Goal: Information Seeking & Learning: Learn about a topic

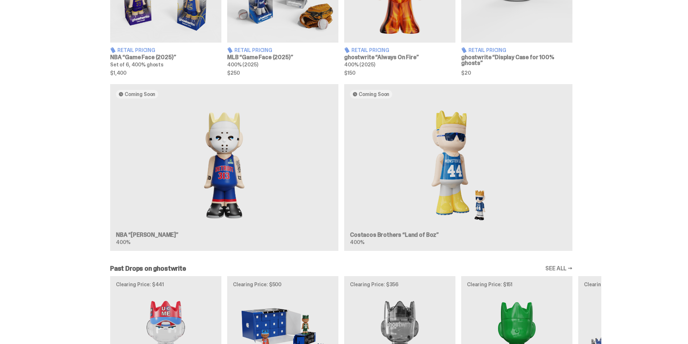
scroll to position [424, 0]
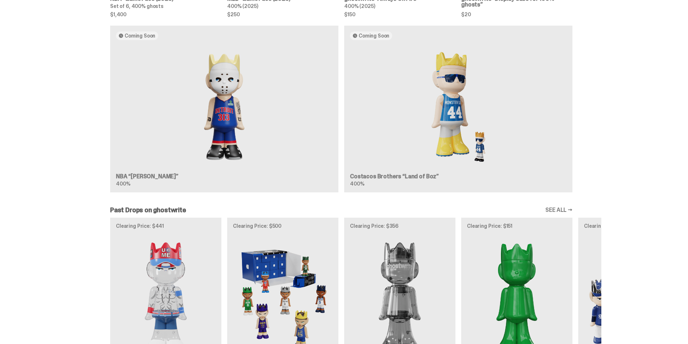
click at [564, 210] on link "SEE ALL →" at bounding box center [559, 210] width 27 height 6
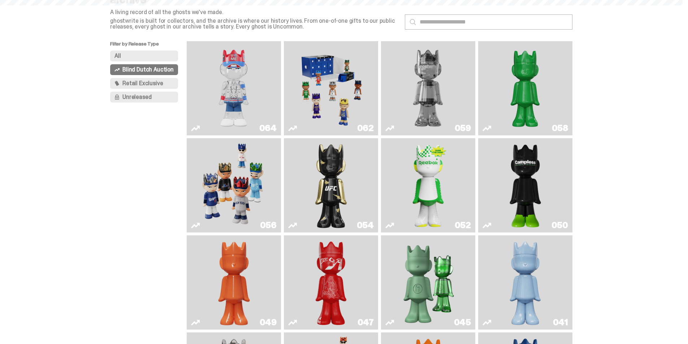
scroll to position [39, 0]
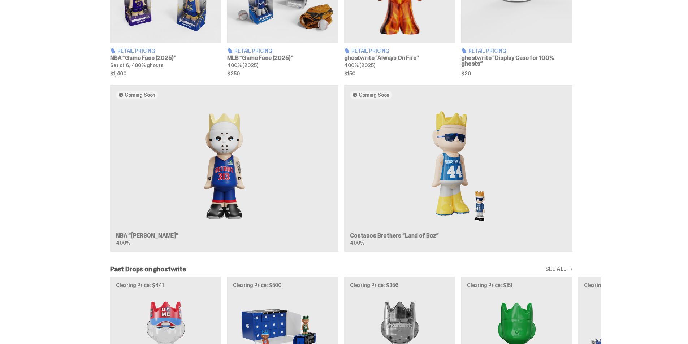
scroll to position [385, 0]
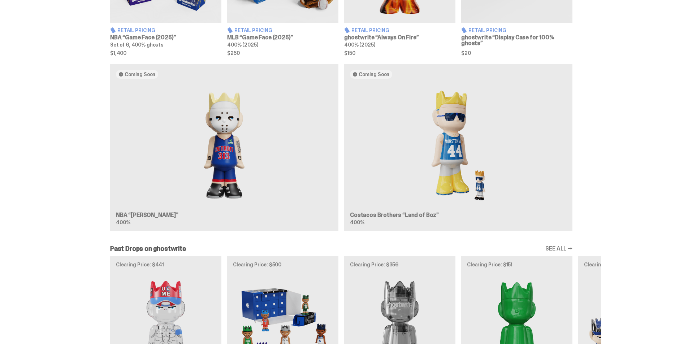
click at [408, 158] on div "Coming Soon NBA “[PERSON_NAME]” 400% Coming Soon Costacos Brothers “Land of Boz…" at bounding box center [341, 150] width 520 height 173
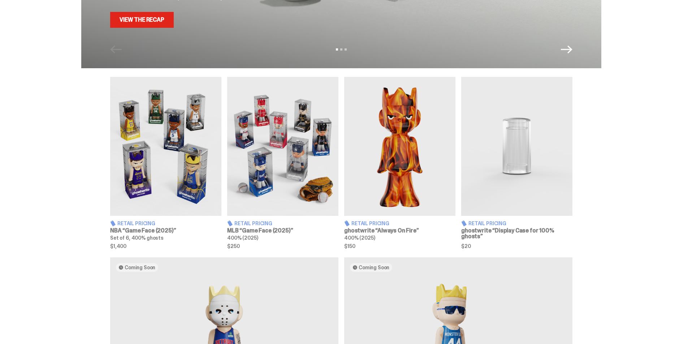
scroll to position [154, 0]
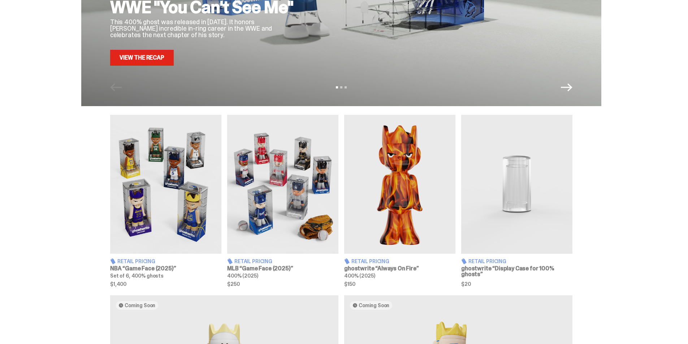
click at [381, 186] on img at bounding box center [399, 184] width 111 height 139
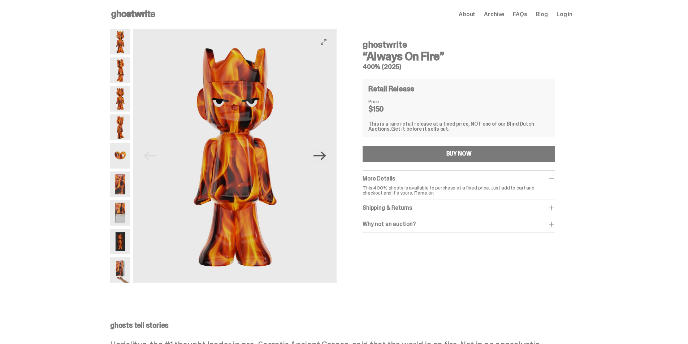
click at [320, 160] on icon "Next" at bounding box center [320, 156] width 13 height 13
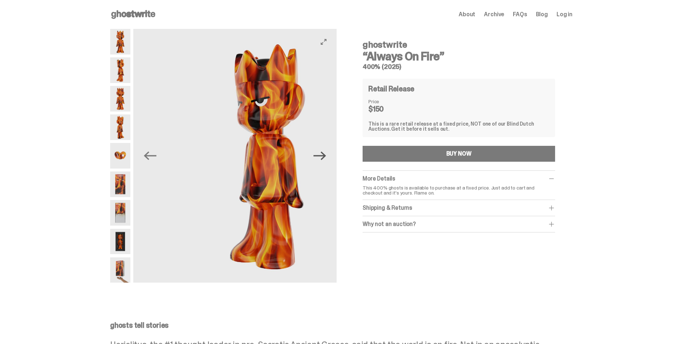
click at [319, 159] on icon "Next" at bounding box center [320, 156] width 13 height 13
